Goal: Find specific page/section: Find specific page/section

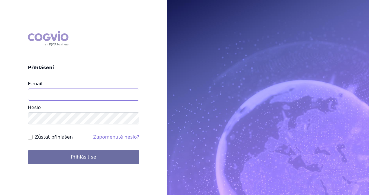
click at [67, 93] on input "E-mail" at bounding box center [83, 95] width 111 height 12
click at [123, 94] on input "E-mail" at bounding box center [83, 95] width 111 height 12
type input "michaela.x.tauchmanova@gsk.com"
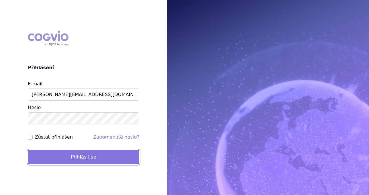
click at [90, 157] on button "Přihlásit se" at bounding box center [83, 157] width 111 height 14
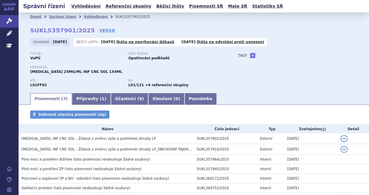
click at [76, 6] on link "Vyhledávání" at bounding box center [86, 6] width 33 height 8
